Goal: Complete application form

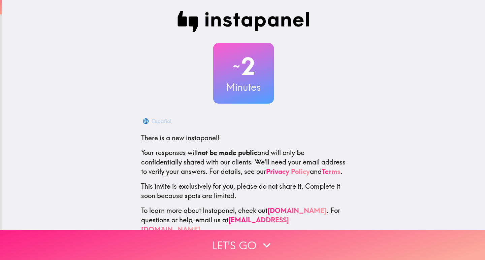
click at [248, 245] on button "Let's go" at bounding box center [242, 245] width 485 height 30
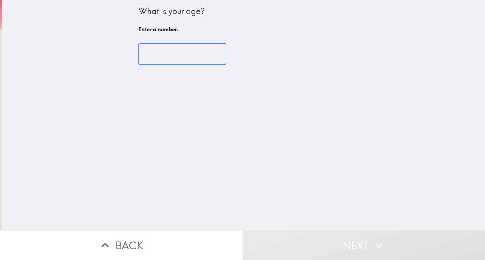
click at [169, 59] on input "number" at bounding box center [182, 54] width 88 height 21
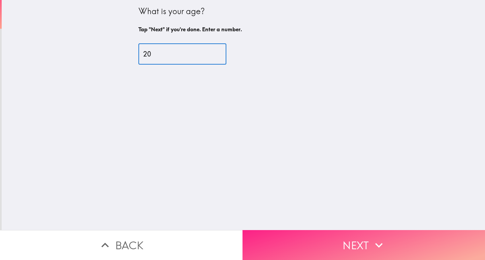
type input "20"
click at [314, 244] on button "Next" at bounding box center [364, 245] width 243 height 30
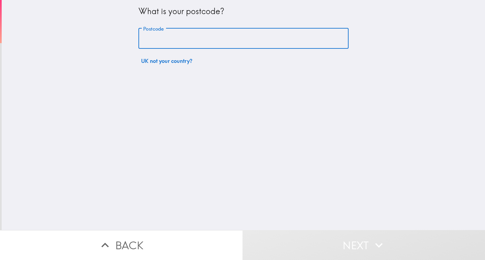
click at [176, 44] on input "Postcode" at bounding box center [243, 38] width 210 height 21
paste input "WC2N"
click at [168, 41] on input "WC2N" at bounding box center [243, 38] width 210 height 21
type input "W"
paste input "WC2N"
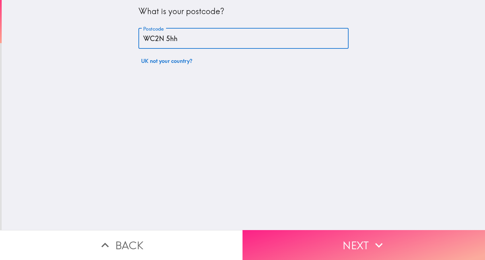
type input "WC2N 5hh"
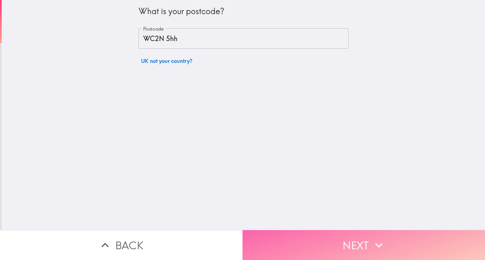
click at [298, 237] on button "Next" at bounding box center [364, 245] width 243 height 30
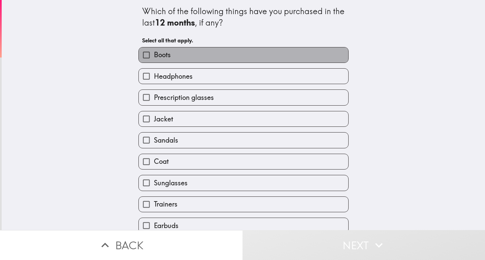
drag, startPoint x: 154, startPoint y: 52, endPoint x: 156, endPoint y: 83, distance: 31.0
click at [154, 52] on span "Boots" at bounding box center [162, 54] width 17 height 9
click at [154, 52] on input "Boots" at bounding box center [146, 54] width 15 height 15
checkbox input "true"
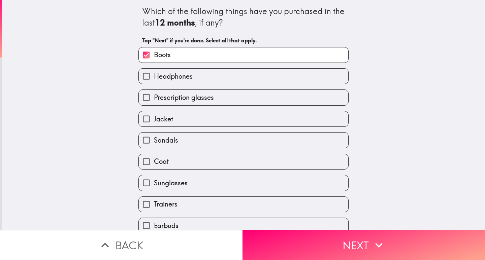
click at [156, 81] on span "Headphones" at bounding box center [173, 76] width 39 height 9
click at [154, 81] on input "Headphones" at bounding box center [146, 76] width 15 height 15
checkbox input "true"
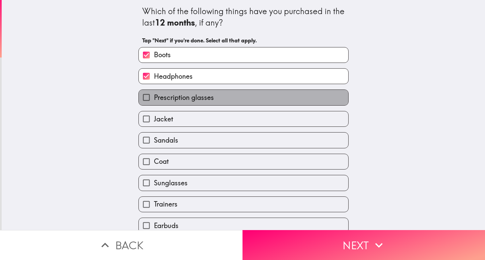
click at [157, 100] on span "Prescription glasses" at bounding box center [184, 97] width 60 height 9
click at [154, 100] on input "Prescription glasses" at bounding box center [146, 97] width 15 height 15
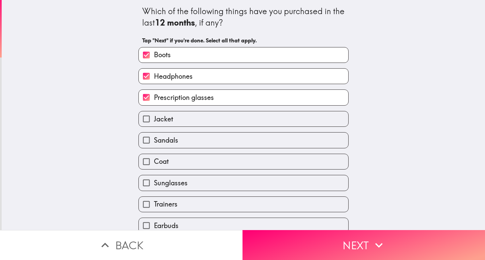
click at [157, 100] on span "Prescription glasses" at bounding box center [184, 97] width 60 height 9
click at [154, 100] on input "Prescription glasses" at bounding box center [146, 97] width 15 height 15
checkbox input "false"
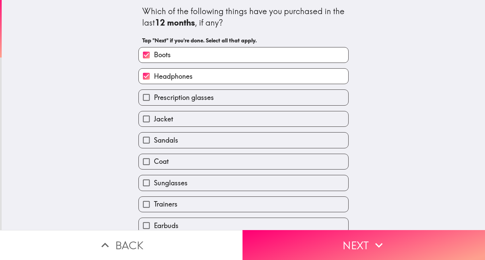
click at [175, 116] on label "Jacket" at bounding box center [244, 118] width 210 height 15
click at [154, 116] on input "Jacket" at bounding box center [146, 118] width 15 height 15
checkbox input "true"
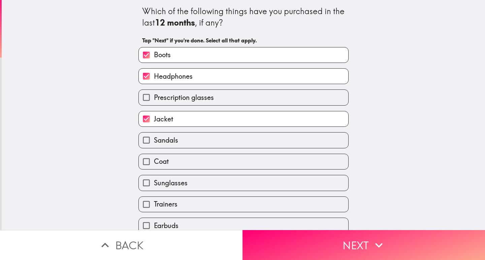
click at [177, 143] on label "Sandals" at bounding box center [244, 140] width 210 height 15
click at [154, 143] on input "Sandals" at bounding box center [146, 140] width 15 height 15
checkbox input "true"
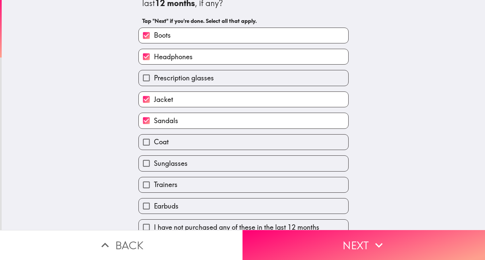
scroll to position [30, 0]
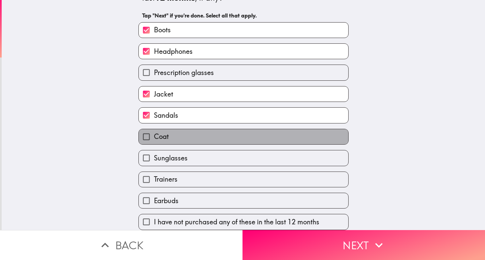
click at [174, 135] on label "Coat" at bounding box center [244, 136] width 210 height 15
click at [154, 135] on input "Coat" at bounding box center [146, 136] width 15 height 15
checkbox input "true"
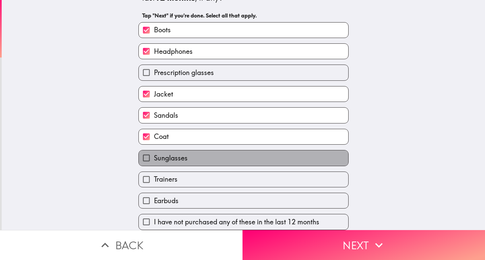
click at [176, 154] on span "Sunglasses" at bounding box center [171, 158] width 34 height 9
click at [154, 154] on input "Sunglasses" at bounding box center [146, 158] width 15 height 15
checkbox input "true"
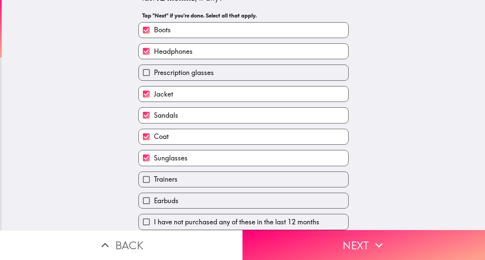
click at [172, 176] on span "Trainers" at bounding box center [166, 179] width 24 height 9
click at [154, 176] on input "Trainers" at bounding box center [146, 179] width 15 height 15
checkbox input "true"
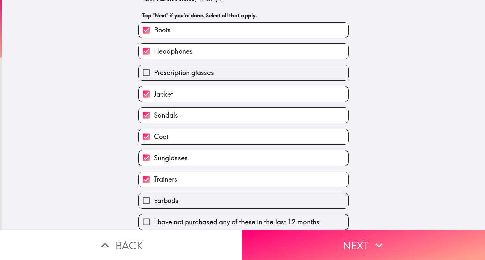
click at [171, 193] on label "Earbuds" at bounding box center [244, 200] width 210 height 15
click at [154, 193] on input "Earbuds" at bounding box center [146, 200] width 15 height 15
checkbox input "true"
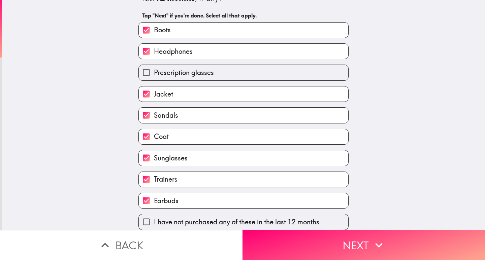
click at [188, 69] on span "Prescription glasses" at bounding box center [184, 72] width 60 height 9
click at [154, 69] on input "Prescription glasses" at bounding box center [146, 72] width 15 height 15
checkbox input "true"
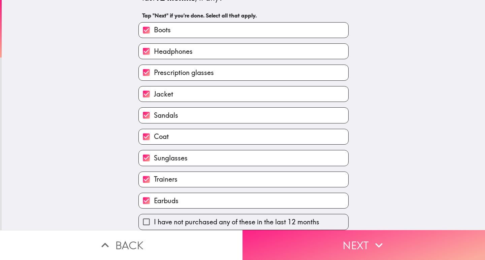
click at [312, 233] on button "Next" at bounding box center [364, 245] width 243 height 30
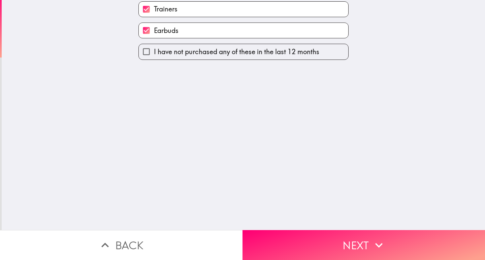
scroll to position [0, 0]
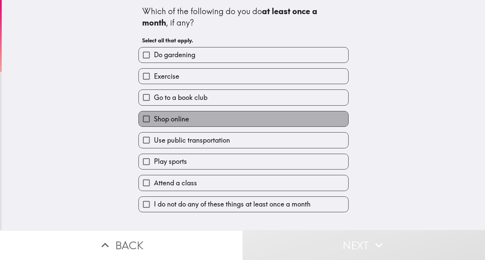
click at [186, 121] on label "Shop online" at bounding box center [244, 118] width 210 height 15
click at [154, 121] on input "Shop online" at bounding box center [146, 118] width 15 height 15
checkbox input "true"
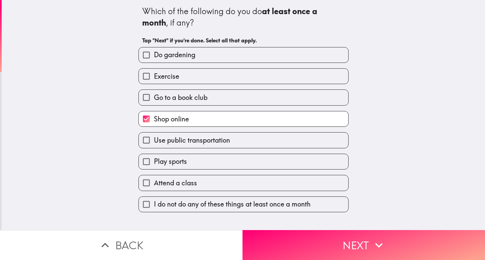
click at [197, 100] on span "Go to a book club" at bounding box center [181, 97] width 54 height 9
click at [154, 100] on input "Go to a book club" at bounding box center [146, 97] width 15 height 15
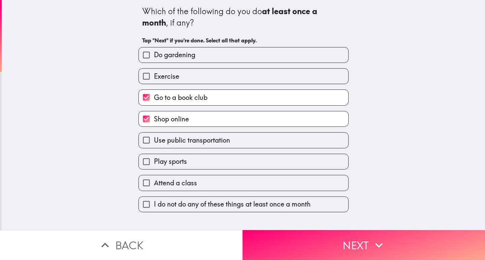
click at [195, 97] on span "Go to a book club" at bounding box center [181, 97] width 54 height 9
click at [154, 97] on input "Go to a book club" at bounding box center [146, 97] width 15 height 15
checkbox input "false"
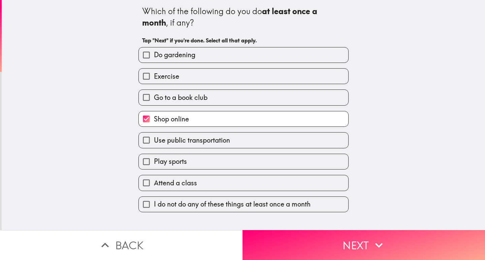
click at [185, 73] on label "Exercise" at bounding box center [244, 76] width 210 height 15
click at [154, 73] on input "Exercise" at bounding box center [146, 76] width 15 height 15
checkbox input "true"
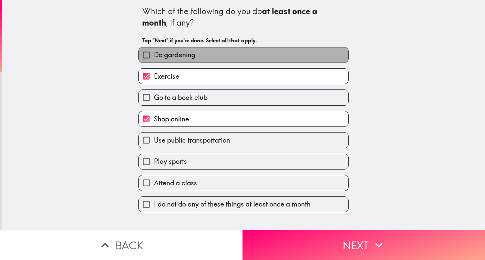
click at [173, 54] on span "Do gardening" at bounding box center [174, 54] width 41 height 9
click at [154, 54] on input "Do gardening" at bounding box center [146, 54] width 15 height 15
checkbox input "true"
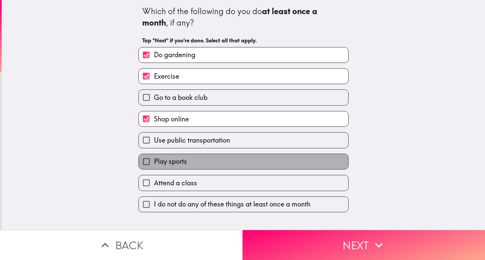
click at [182, 159] on span "Play sports" at bounding box center [170, 161] width 33 height 9
click at [154, 159] on input "Play sports" at bounding box center [146, 161] width 15 height 15
checkbox input "true"
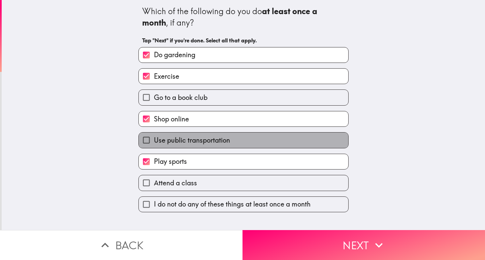
click at [192, 137] on span "Use public transportation" at bounding box center [192, 140] width 76 height 9
click at [154, 137] on input "Use public transportation" at bounding box center [146, 140] width 15 height 15
checkbox input "true"
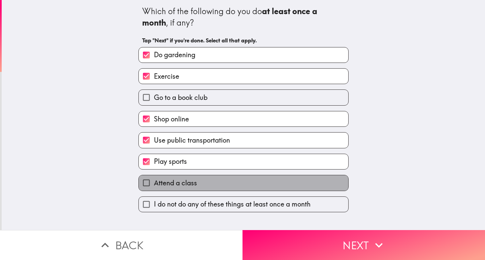
click at [167, 182] on span "Attend a class" at bounding box center [175, 183] width 43 height 9
click at [154, 182] on input "Attend a class" at bounding box center [146, 183] width 15 height 15
checkbox input "true"
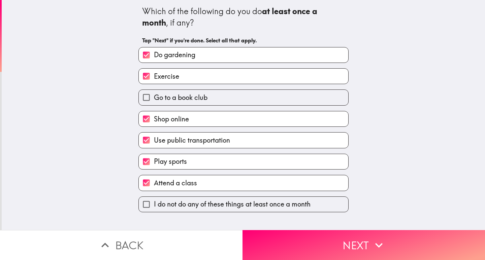
click at [176, 99] on span "Go to a book club" at bounding box center [181, 97] width 54 height 9
click at [154, 99] on input "Go to a book club" at bounding box center [146, 97] width 15 height 15
checkbox input "true"
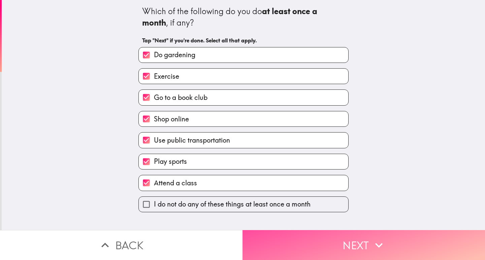
click at [299, 236] on button "Next" at bounding box center [364, 245] width 243 height 30
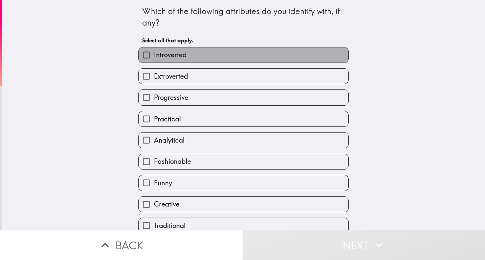
click at [179, 59] on span "Introverted" at bounding box center [170, 54] width 33 height 9
click at [154, 59] on input "Introverted" at bounding box center [146, 54] width 15 height 15
checkbox input "true"
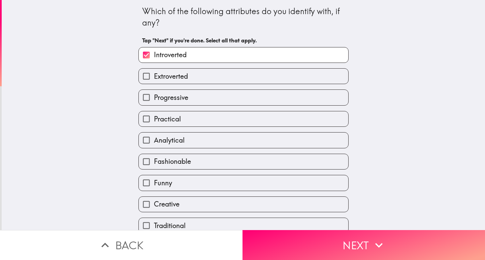
click at [188, 81] on label "Extroverted" at bounding box center [244, 76] width 210 height 15
click at [154, 81] on input "Extroverted" at bounding box center [146, 76] width 15 height 15
checkbox input "true"
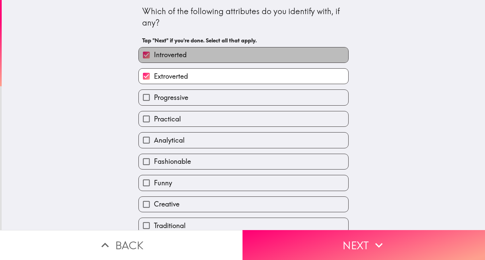
click at [189, 58] on label "Introverted" at bounding box center [244, 54] width 210 height 15
click at [154, 58] on input "Introverted" at bounding box center [146, 54] width 15 height 15
checkbox input "false"
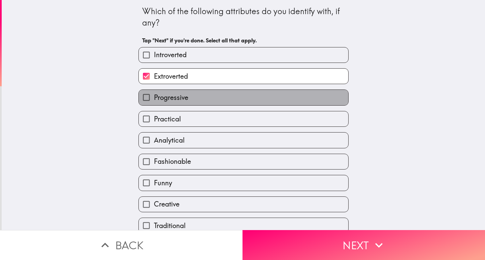
click at [193, 96] on label "Progressive" at bounding box center [244, 97] width 210 height 15
click at [154, 96] on input "Progressive" at bounding box center [146, 97] width 15 height 15
checkbox input "true"
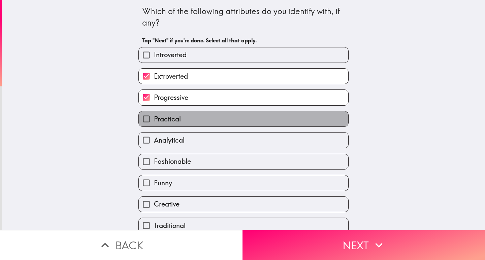
click at [191, 124] on label "Practical" at bounding box center [244, 118] width 210 height 15
click at [154, 124] on input "Practical" at bounding box center [146, 118] width 15 height 15
checkbox input "true"
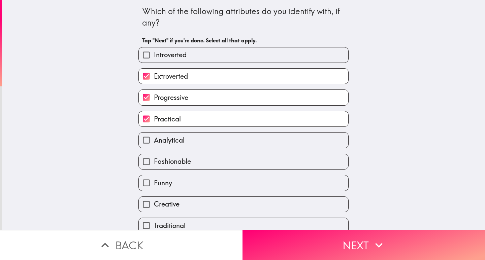
scroll to position [30, 0]
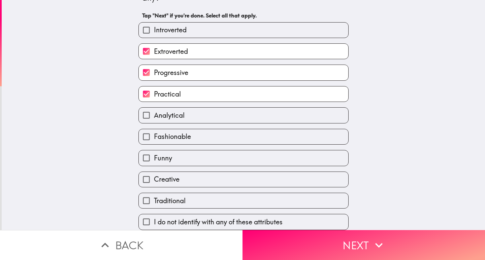
click at [183, 132] on span "Fashionable" at bounding box center [172, 136] width 37 height 9
click at [154, 130] on input "Fashionable" at bounding box center [146, 136] width 15 height 15
checkbox input "true"
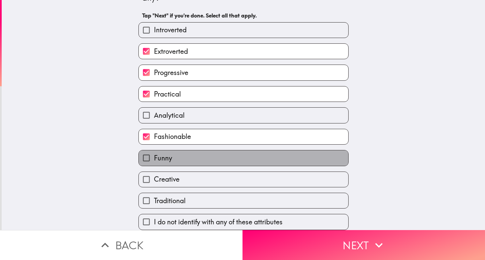
click at [182, 152] on label "Funny" at bounding box center [244, 158] width 210 height 15
click at [154, 152] on input "Funny" at bounding box center [146, 158] width 15 height 15
checkbox input "true"
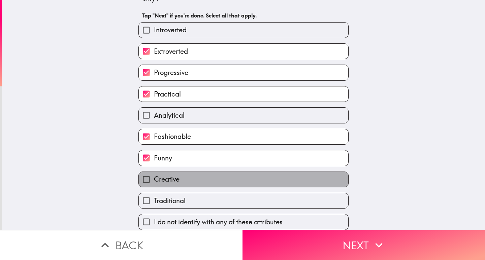
drag, startPoint x: 175, startPoint y: 178, endPoint x: 190, endPoint y: 174, distance: 15.7
click at [176, 178] on label "Creative" at bounding box center [244, 179] width 210 height 15
click at [154, 178] on input "Creative" at bounding box center [146, 179] width 15 height 15
checkbox input "true"
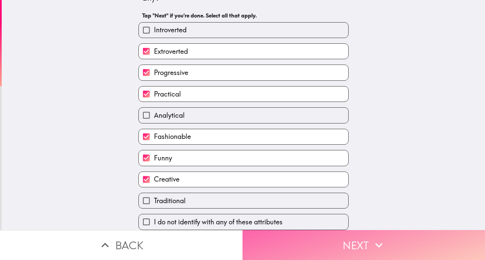
click at [297, 234] on button "Next" at bounding box center [364, 245] width 243 height 30
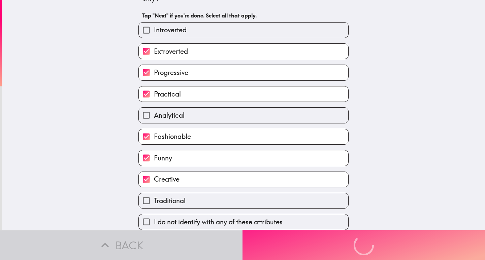
scroll to position [0, 0]
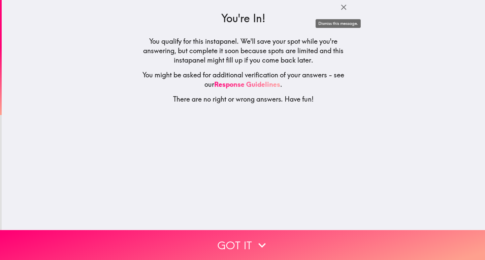
click at [342, 9] on icon "button" at bounding box center [343, 7] width 9 height 9
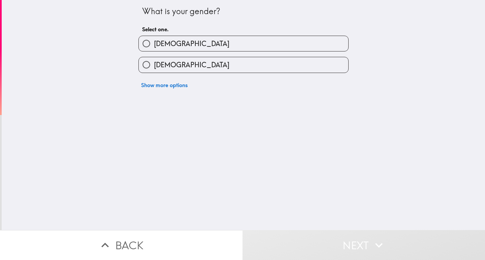
click at [164, 43] on span "[DEMOGRAPHIC_DATA]" at bounding box center [191, 43] width 75 height 9
click at [154, 43] on input "[DEMOGRAPHIC_DATA]" at bounding box center [146, 43] width 15 height 15
radio input "true"
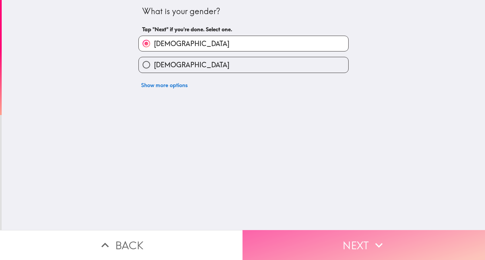
click at [290, 241] on button "Next" at bounding box center [364, 245] width 243 height 30
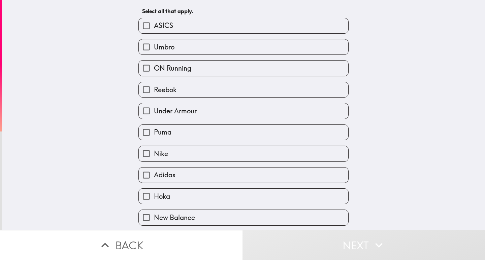
scroll to position [18, 0]
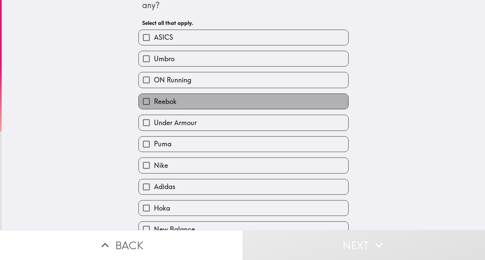
click at [183, 102] on label "Reebok" at bounding box center [244, 101] width 210 height 15
click at [154, 102] on input "Reebok" at bounding box center [146, 101] width 15 height 15
checkbox input "true"
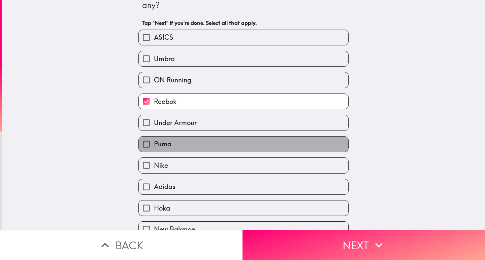
click at [177, 146] on label "Puma" at bounding box center [244, 144] width 210 height 15
click at [154, 146] on input "Puma" at bounding box center [146, 144] width 15 height 15
checkbox input "true"
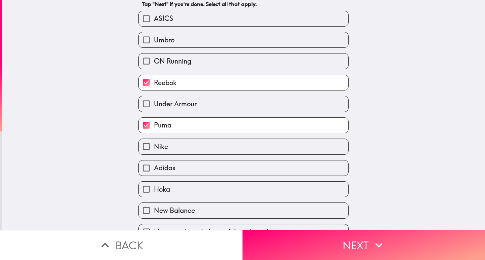
scroll to position [51, 0]
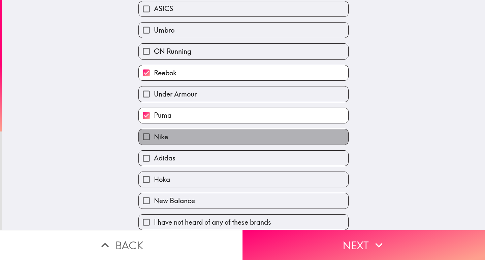
drag, startPoint x: 182, startPoint y: 139, endPoint x: 182, endPoint y: 157, distance: 18.2
click at [182, 138] on label "Nike" at bounding box center [244, 136] width 210 height 15
click at [154, 138] on input "Nike" at bounding box center [146, 136] width 15 height 15
checkbox input "true"
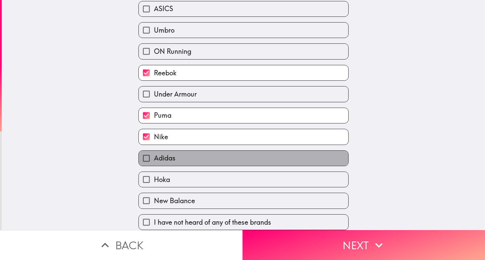
drag, startPoint x: 183, startPoint y: 159, endPoint x: 183, endPoint y: 166, distance: 7.7
click at [181, 158] on label "Adidas" at bounding box center [244, 158] width 210 height 15
click at [154, 158] on input "Adidas" at bounding box center [146, 158] width 15 height 15
checkbox input "true"
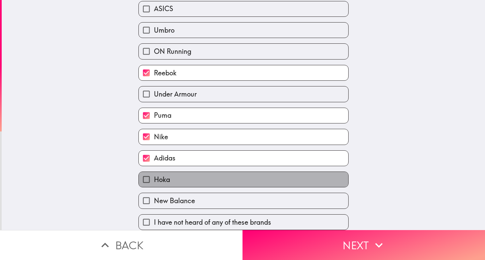
click at [193, 172] on label "Hoka" at bounding box center [244, 179] width 210 height 15
click at [154, 172] on input "Hoka" at bounding box center [146, 179] width 15 height 15
checkbox input "true"
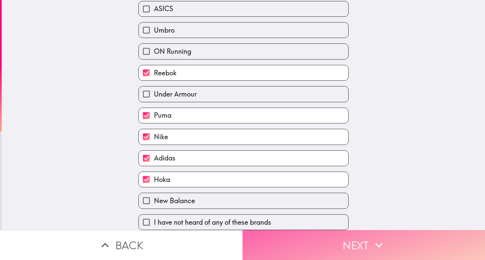
click at [279, 230] on button "Next" at bounding box center [364, 245] width 243 height 30
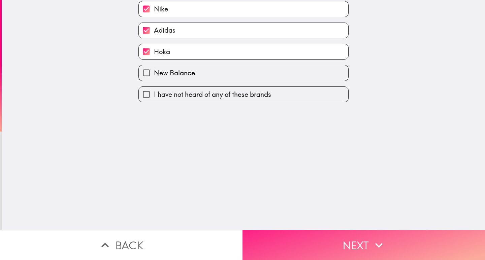
scroll to position [0, 0]
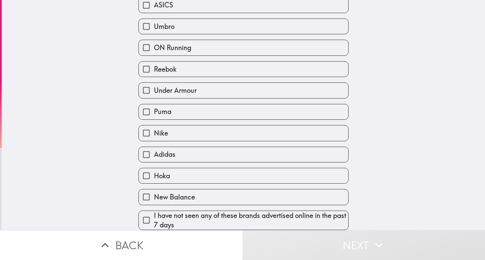
scroll to position [55, 0]
click at [177, 132] on label "Nike" at bounding box center [244, 133] width 210 height 15
click at [154, 132] on input "Nike" at bounding box center [146, 133] width 15 height 15
checkbox input "true"
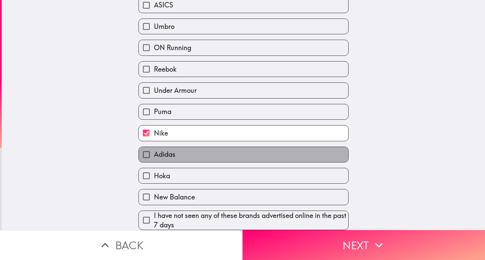
click at [186, 155] on label "Adidas" at bounding box center [244, 154] width 210 height 15
click at [154, 155] on input "Adidas" at bounding box center [146, 154] width 15 height 15
checkbox input "true"
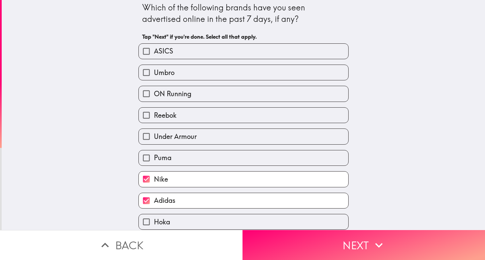
scroll to position [0, 0]
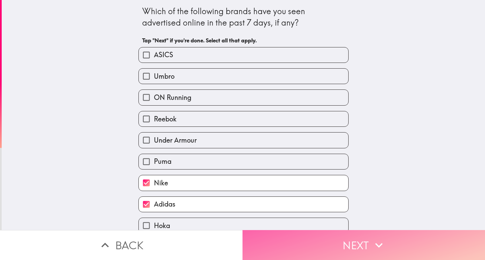
click at [295, 238] on button "Next" at bounding box center [364, 245] width 243 height 30
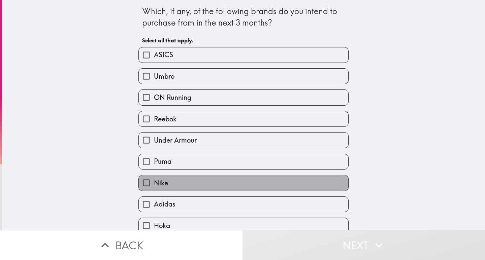
click at [178, 186] on label "Nike" at bounding box center [244, 183] width 210 height 15
click at [154, 186] on input "Nike" at bounding box center [146, 183] width 15 height 15
checkbox input "true"
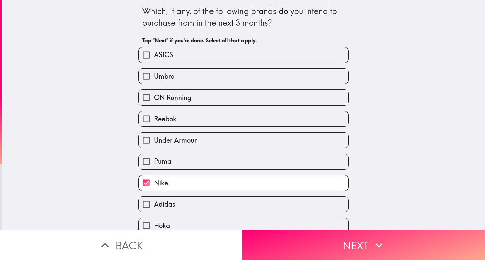
click at [182, 202] on label "Adidas" at bounding box center [244, 204] width 210 height 15
click at [154, 202] on input "Adidas" at bounding box center [146, 204] width 15 height 15
checkbox input "true"
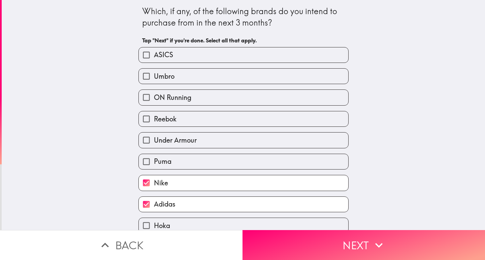
click at [193, 164] on label "Puma" at bounding box center [244, 161] width 210 height 15
click at [154, 164] on input "Puma" at bounding box center [146, 161] width 15 height 15
checkbox input "true"
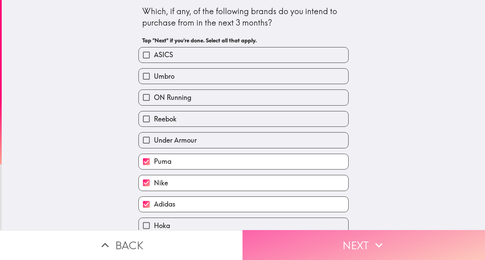
click at [308, 233] on button "Next" at bounding box center [364, 245] width 243 height 30
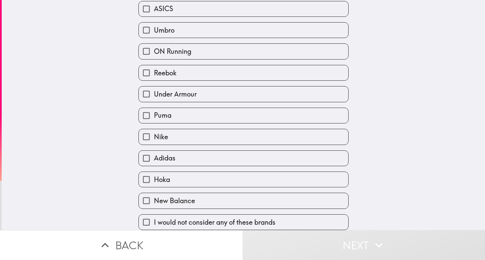
scroll to position [51, 0]
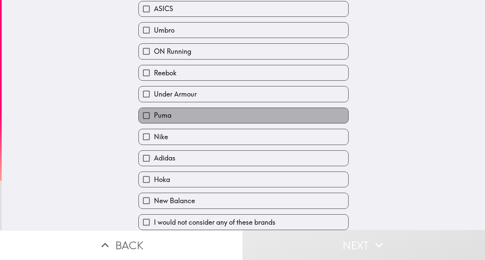
click at [186, 114] on label "Puma" at bounding box center [244, 115] width 210 height 15
click at [154, 114] on input "Puma" at bounding box center [146, 115] width 15 height 15
checkbox input "true"
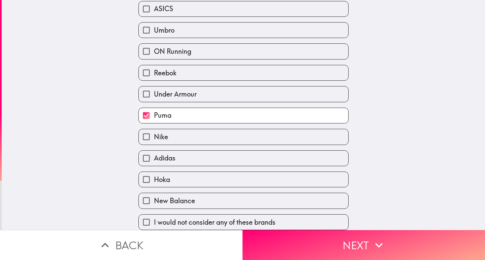
click at [186, 131] on label "Nike" at bounding box center [244, 136] width 210 height 15
click at [154, 131] on input "Nike" at bounding box center [146, 136] width 15 height 15
checkbox input "true"
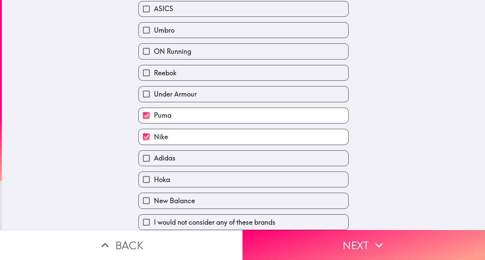
click at [187, 153] on label "Adidas" at bounding box center [244, 158] width 210 height 15
click at [154, 153] on input "Adidas" at bounding box center [146, 158] width 15 height 15
checkbox input "true"
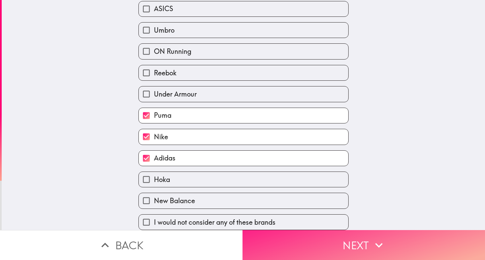
click at [260, 238] on button "Next" at bounding box center [364, 245] width 243 height 30
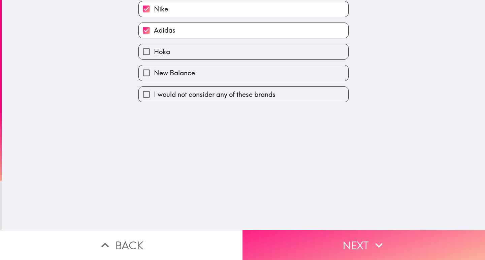
scroll to position [0, 0]
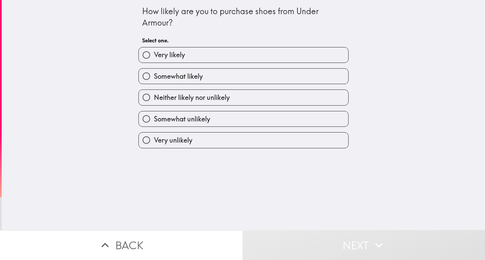
click at [188, 78] on span "Somewhat likely" at bounding box center [178, 76] width 49 height 9
click at [154, 78] on input "Somewhat likely" at bounding box center [146, 76] width 15 height 15
radio input "true"
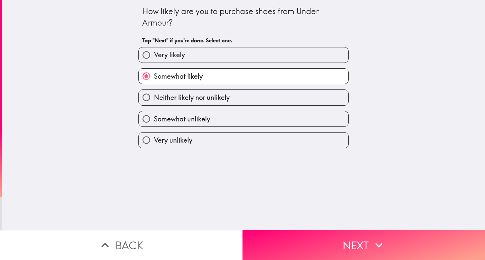
click at [290, 239] on button "Next" at bounding box center [364, 245] width 243 height 30
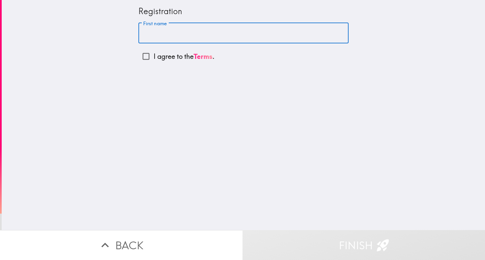
click at [164, 34] on input "First name" at bounding box center [243, 33] width 210 height 21
type input "max"
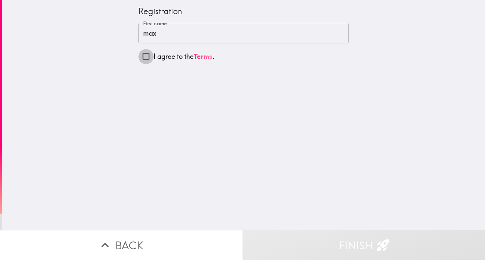
click at [142, 57] on input "I agree to the Terms ." at bounding box center [145, 56] width 15 height 15
checkbox input "true"
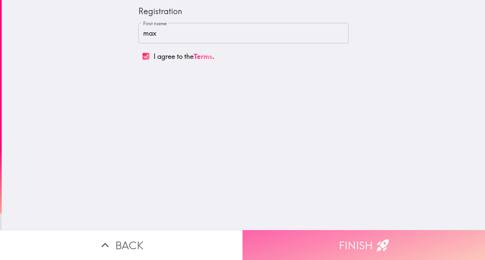
click at [318, 242] on button "Finish" at bounding box center [364, 245] width 243 height 30
